Goal: Check status

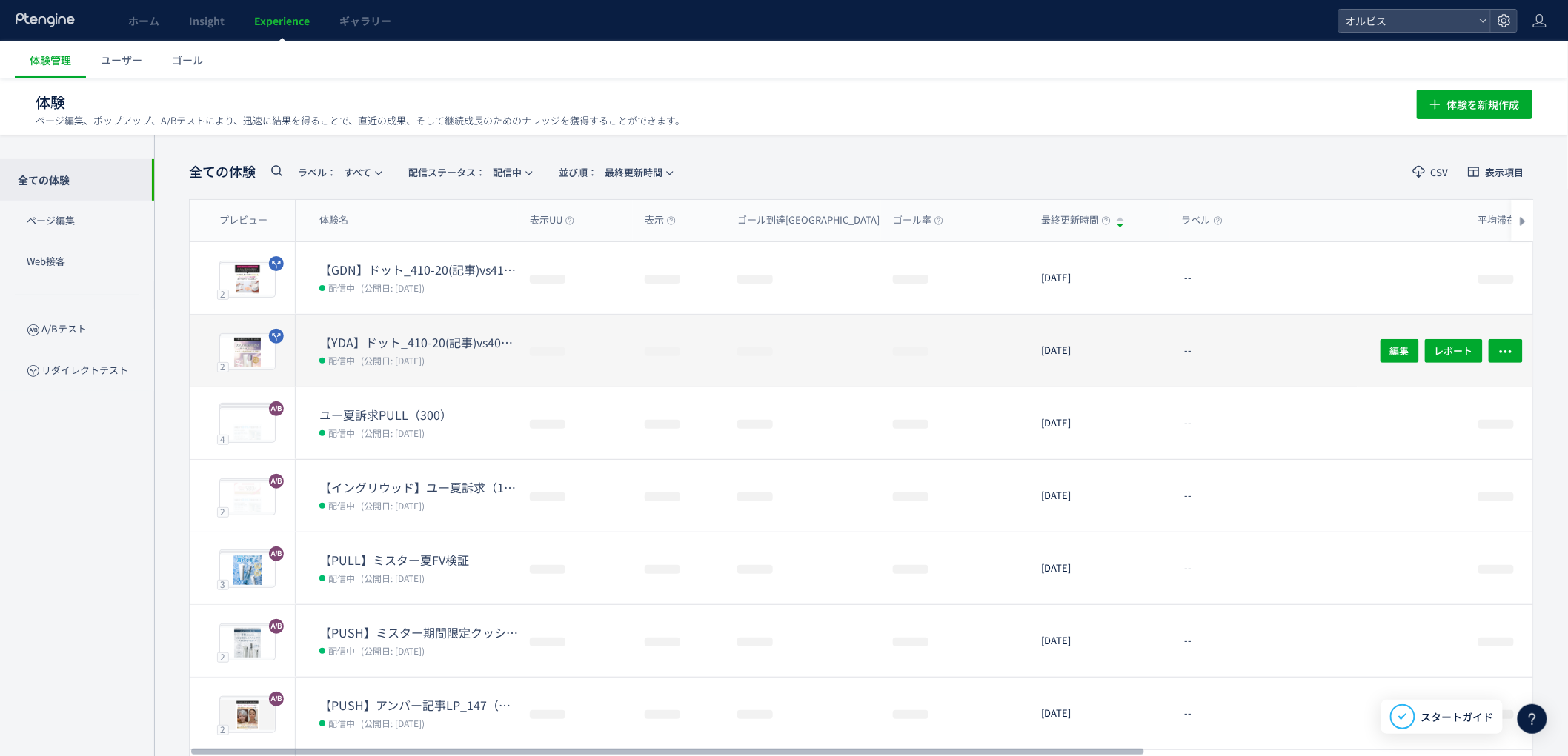
click at [424, 354] on span "(公開日: [DATE])" at bounding box center [392, 360] width 63 height 13
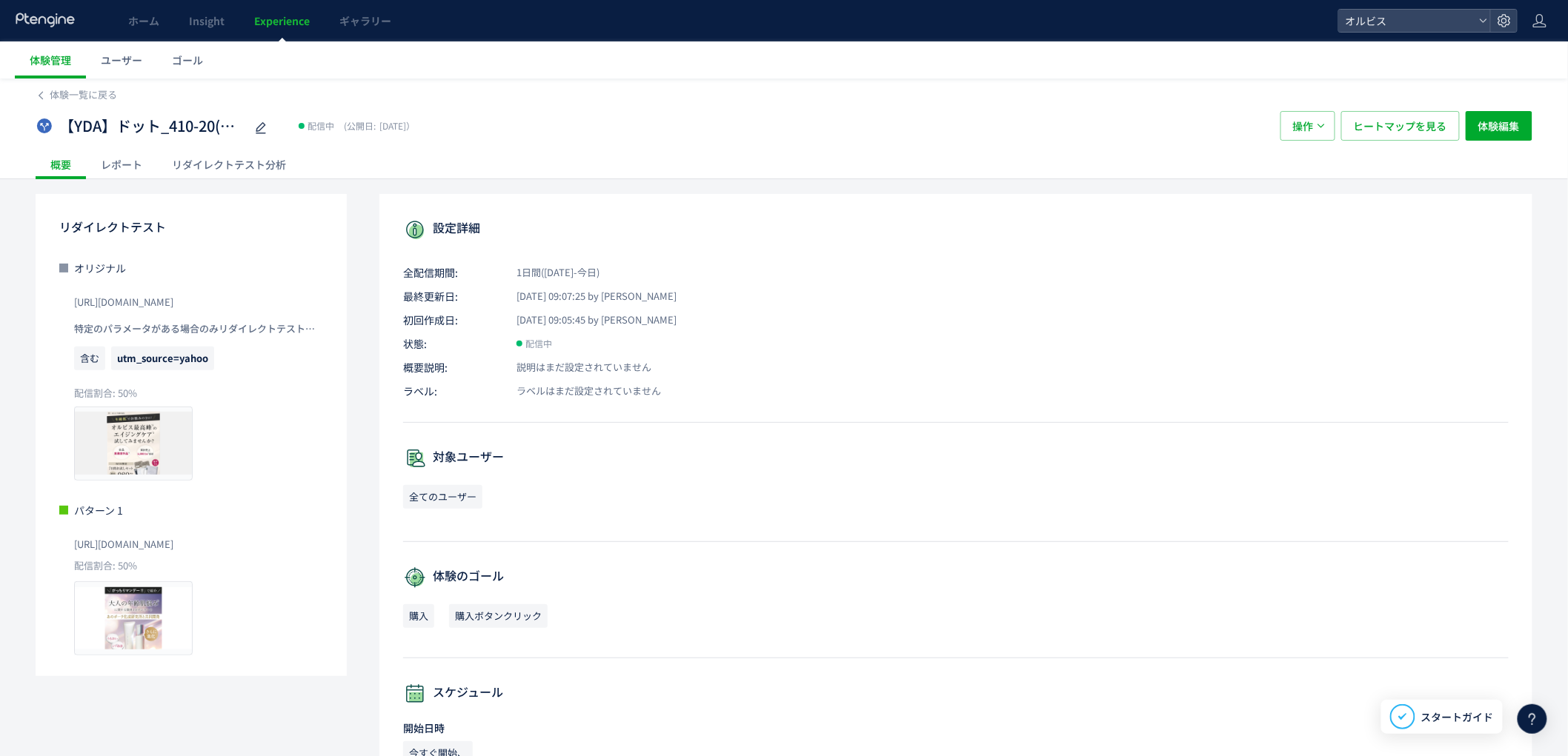
click at [217, 174] on div "リダイレクトテスト分析" at bounding box center [229, 164] width 144 height 30
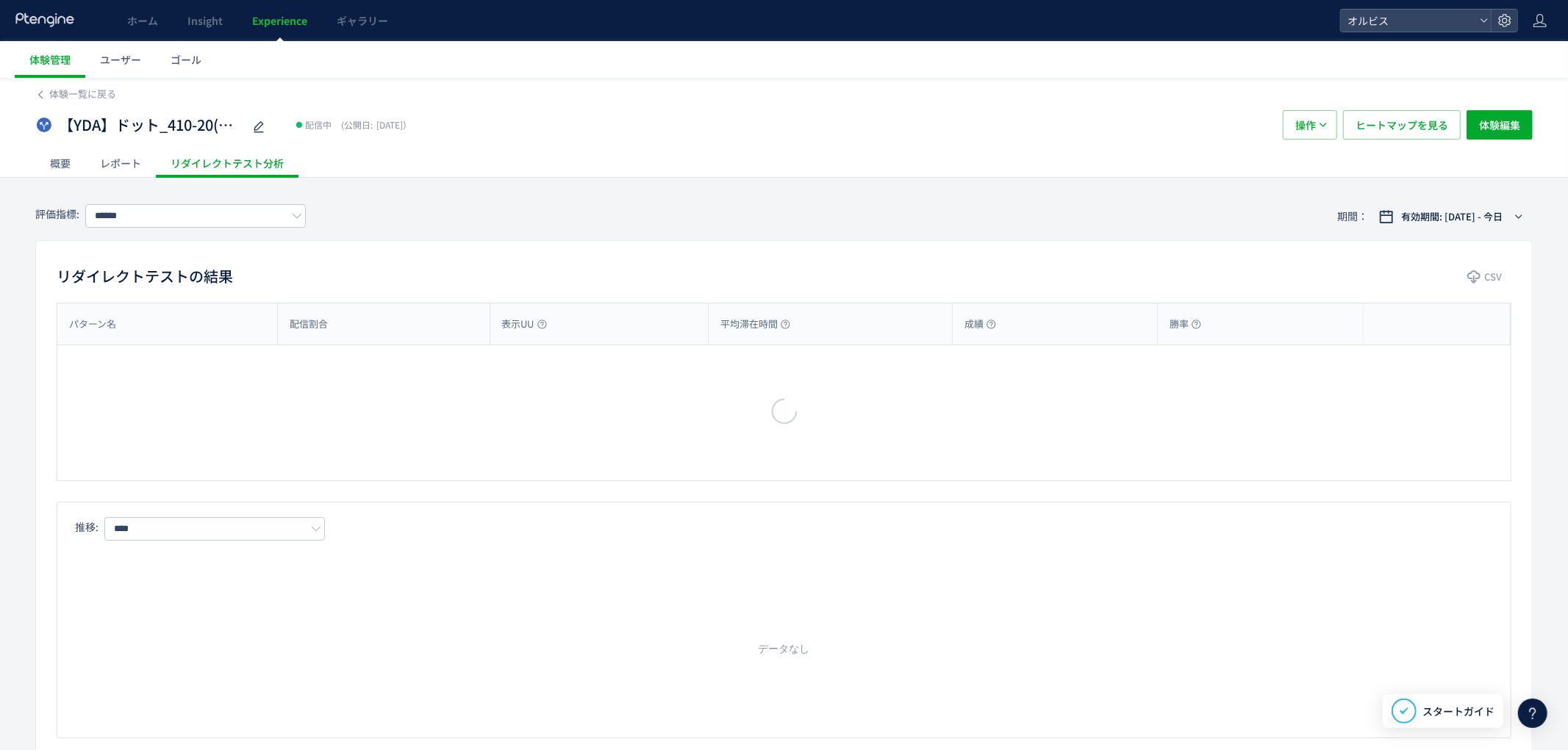
type input "**"
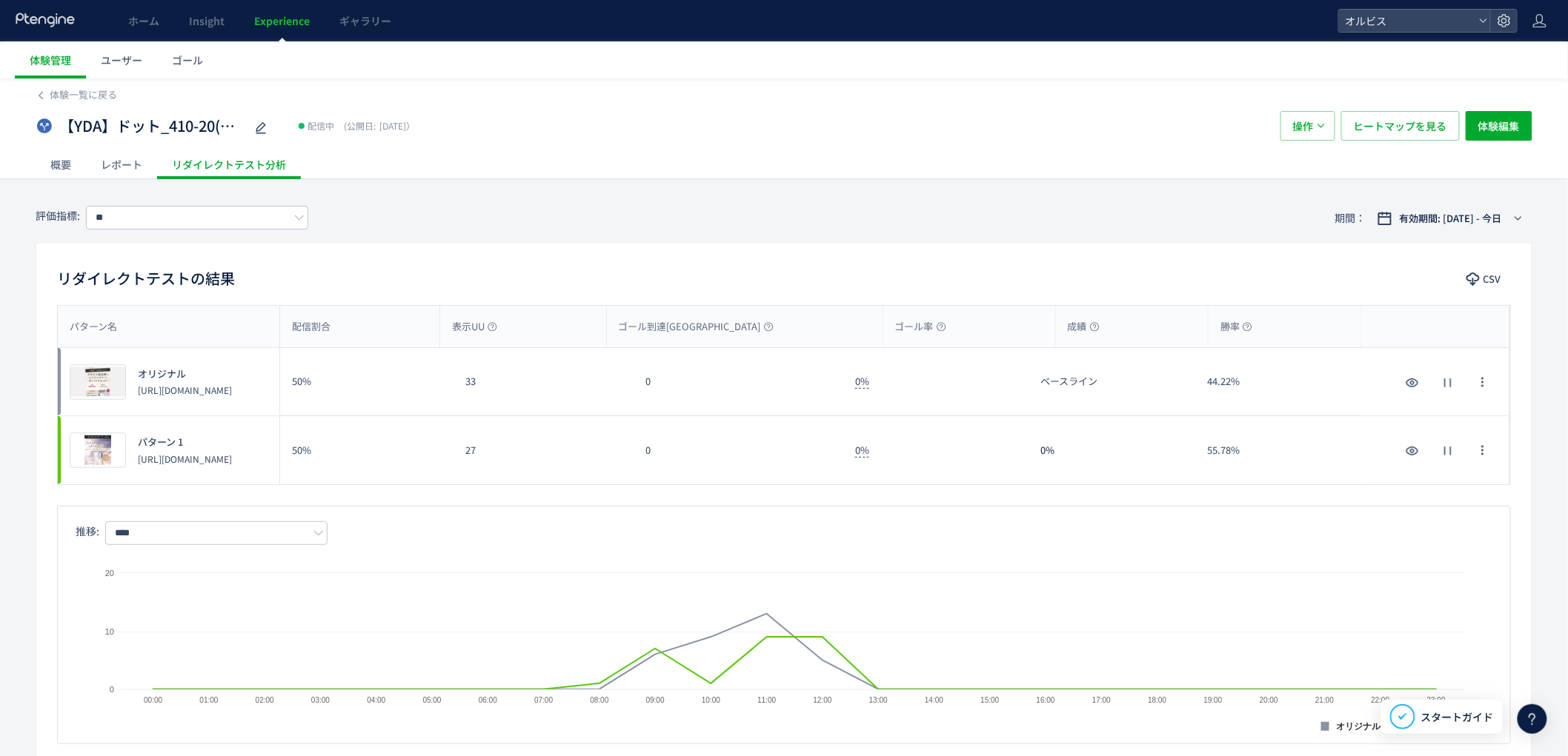
click at [648, 424] on div "0" at bounding box center [738, 450] width 210 height 68
click at [272, 30] on link "Experience" at bounding box center [282, 21] width 85 height 42
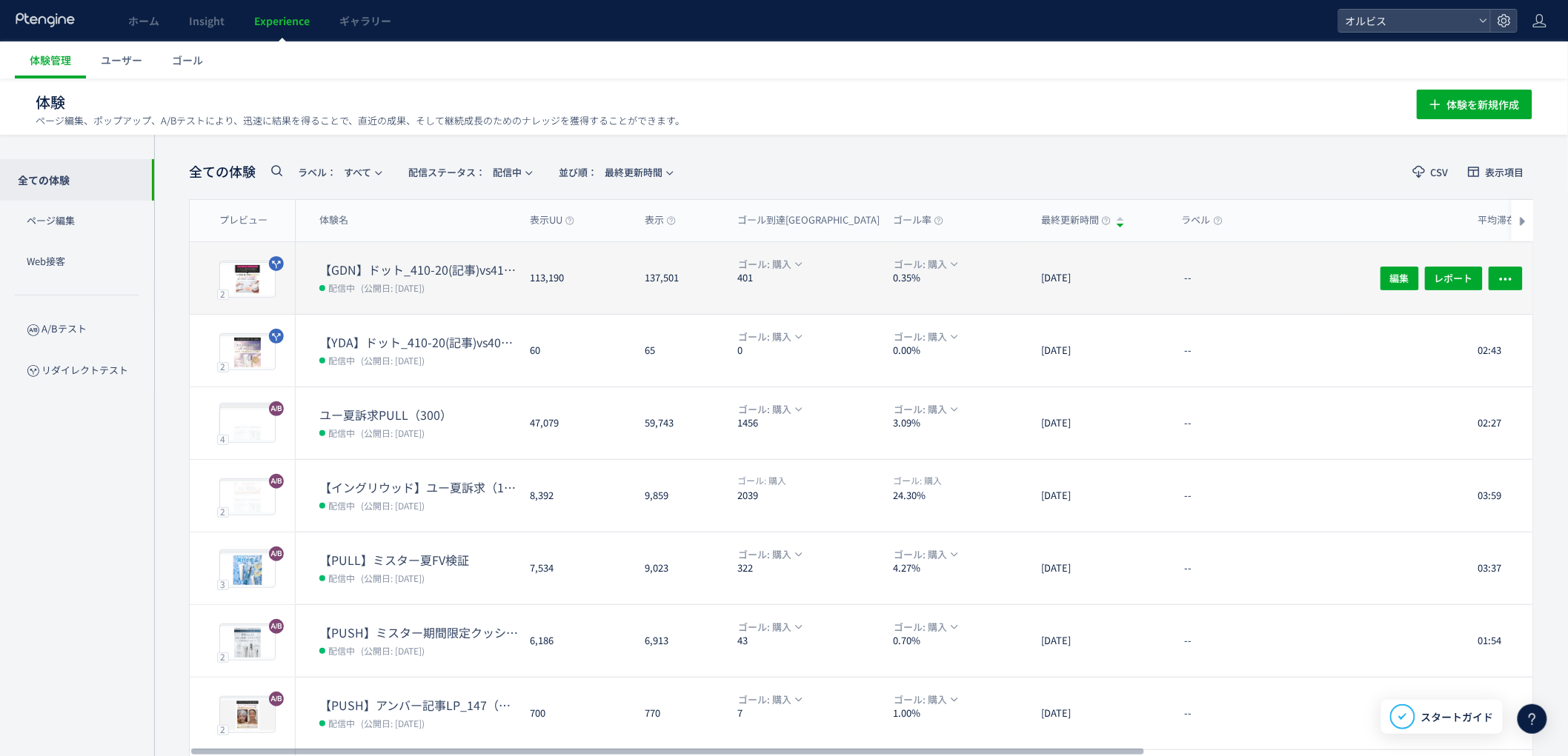
click at [387, 283] on span "(公開日: [DATE])" at bounding box center [392, 287] width 63 height 13
